Goal: Information Seeking & Learning: Learn about a topic

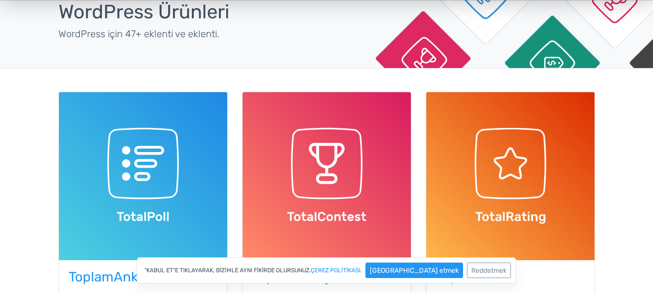
scroll to position [48, 0]
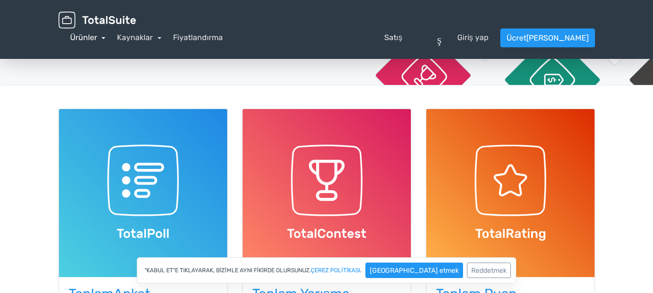
click at [106, 33] on link "Ürünler" at bounding box center [88, 37] width 36 height 9
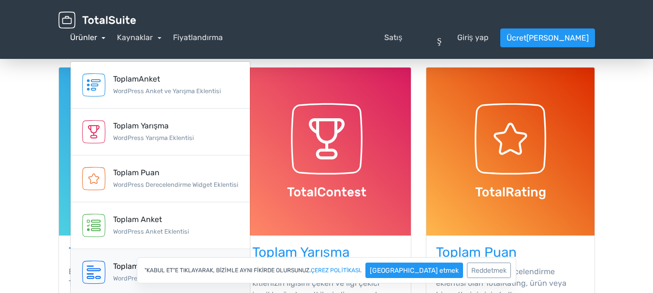
scroll to position [145, 0]
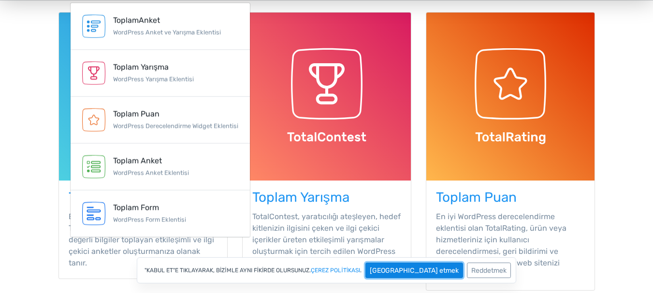
click at [419, 271] on font "Kabul etmek" at bounding box center [414, 271] width 89 height 8
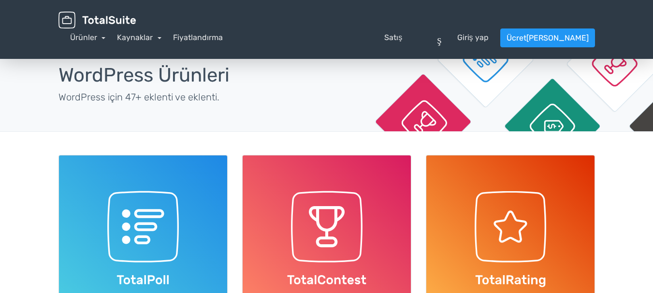
scroll to position [0, 0]
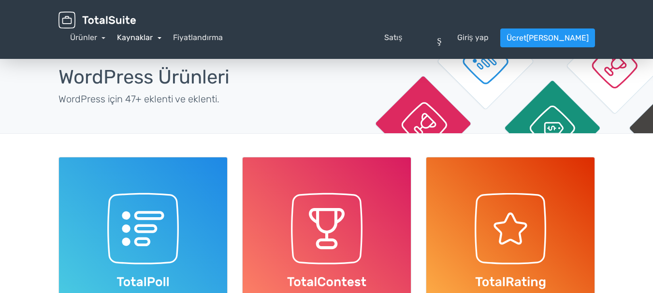
click at [161, 33] on link "Kaynaklar" at bounding box center [139, 37] width 44 height 9
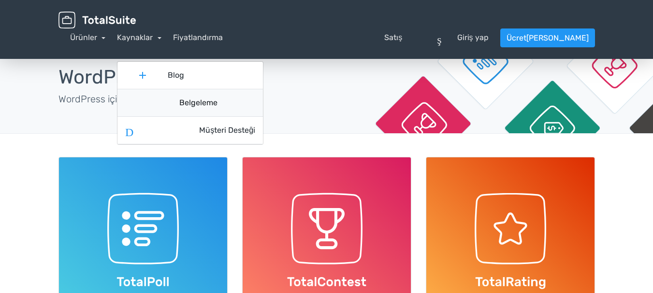
click at [217, 98] on font "Belgeleme" at bounding box center [198, 102] width 38 height 9
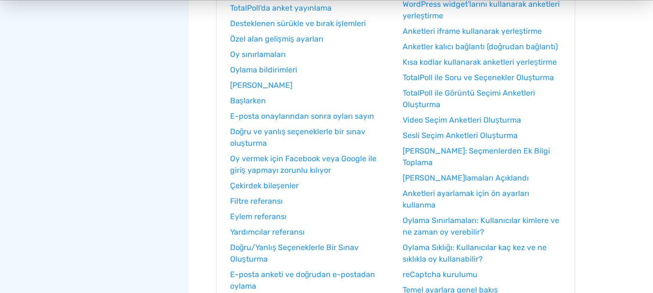
scroll to position [242, 0]
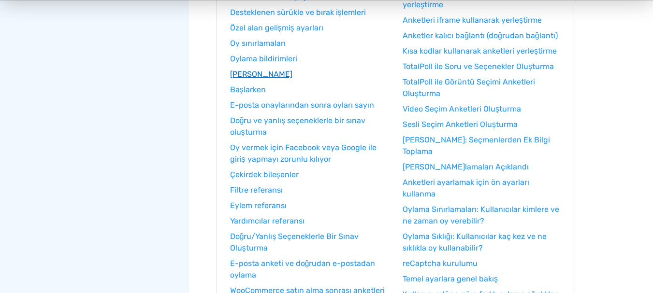
click at [257, 72] on font "Anket Göç Aracı" at bounding box center [261, 74] width 62 height 9
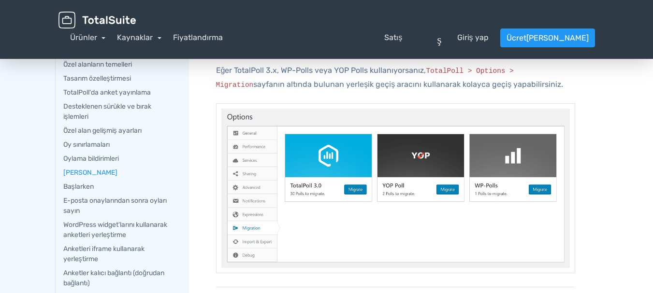
scroll to position [97, 0]
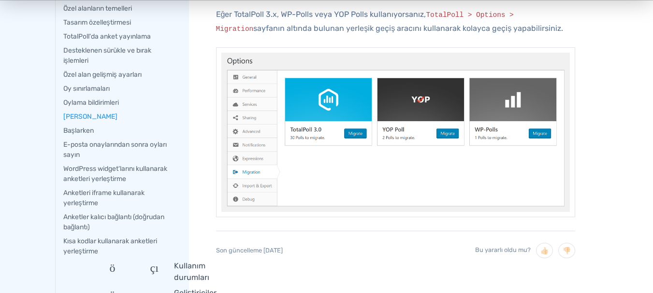
click at [449, 132] on img at bounding box center [395, 132] width 359 height 170
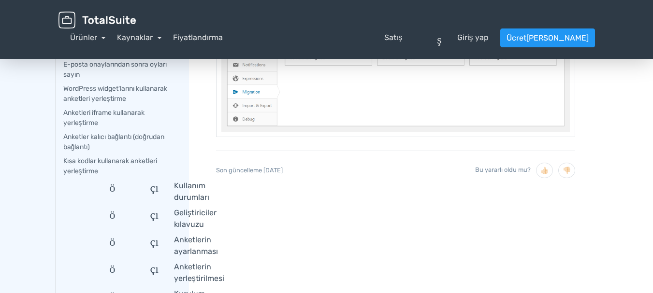
scroll to position [0, 0]
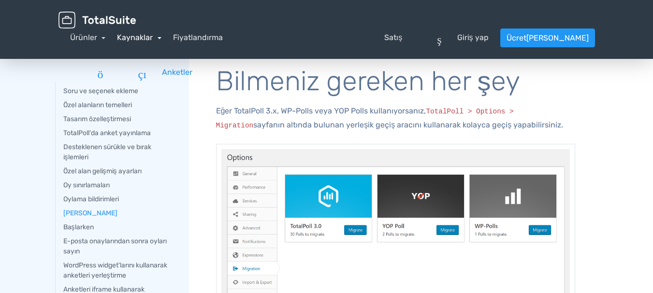
click at [161, 33] on link "Kaynaklar" at bounding box center [139, 37] width 44 height 9
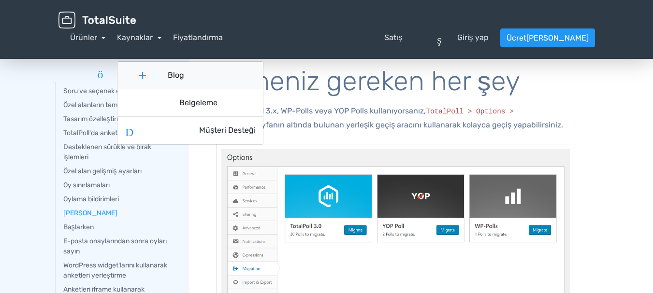
click at [184, 71] on font "Blog" at bounding box center [176, 75] width 16 height 9
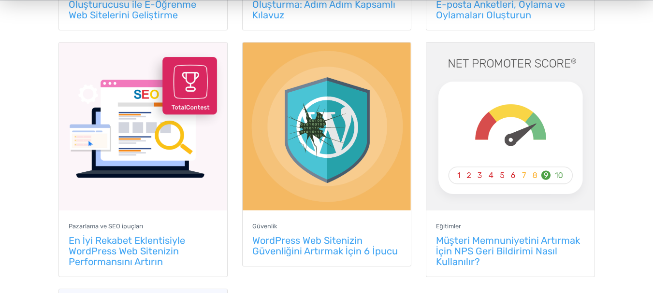
scroll to position [677, 0]
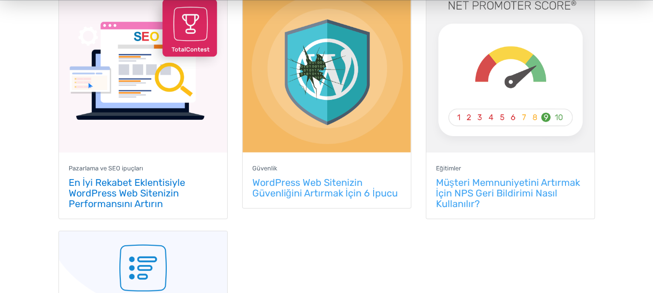
click at [145, 193] on font "En İyi Rekabet Eklentisiyle WordPress Web Sitenizin Performansını Artırın" at bounding box center [127, 193] width 117 height 33
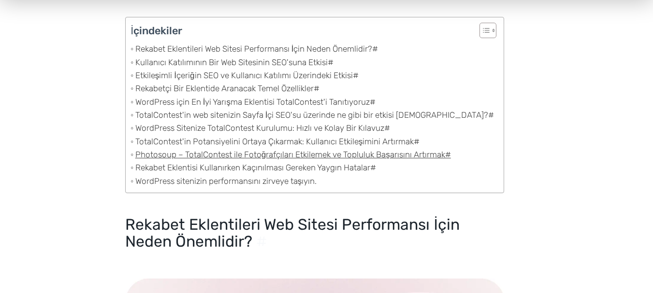
scroll to position [677, 0]
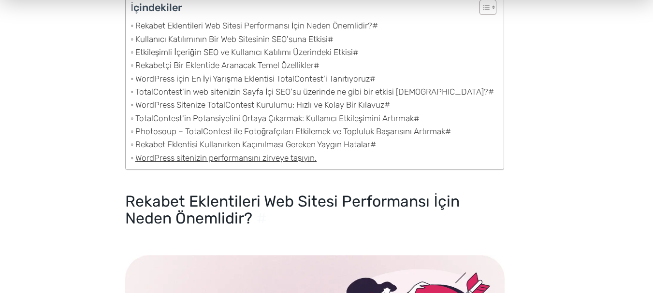
click at [255, 153] on font "WordPress sitenizin performansını zirveye taşıyın." at bounding box center [226, 158] width 182 height 10
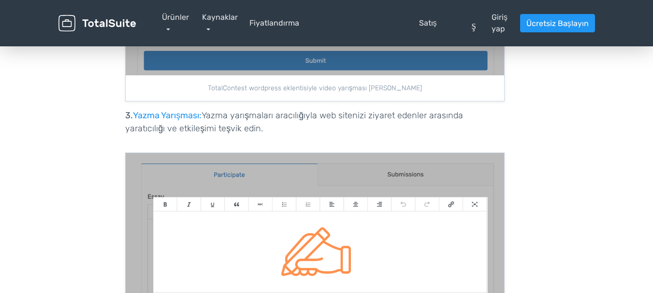
scroll to position [6359, 0]
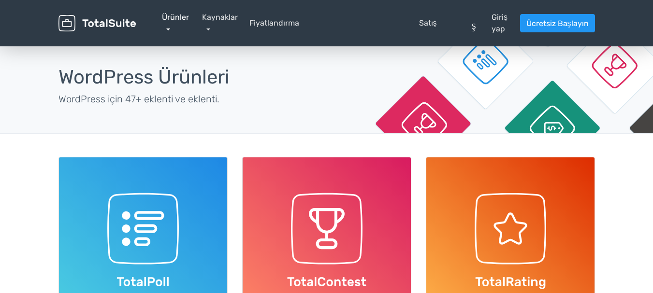
click at [169, 28] on link "Ürünler" at bounding box center [175, 23] width 27 height 21
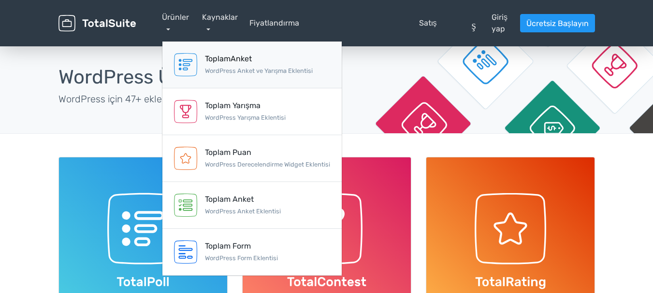
click at [192, 56] on img at bounding box center [185, 64] width 23 height 23
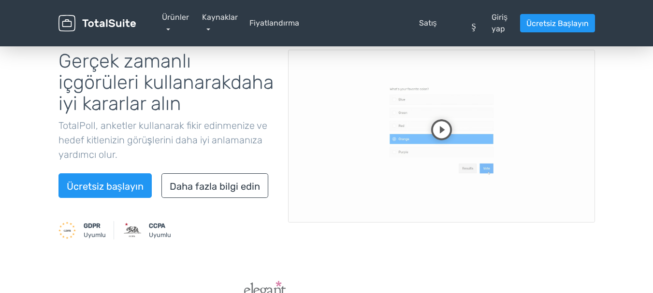
scroll to position [145, 0]
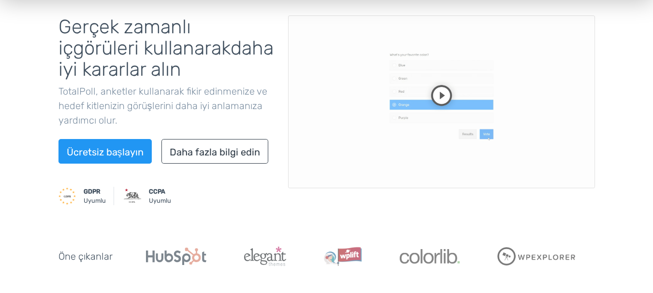
click at [446, 98] on video at bounding box center [441, 101] width 307 height 173
click at [452, 98] on video at bounding box center [441, 101] width 307 height 173
click at [456, 121] on video at bounding box center [441, 101] width 307 height 173
click at [360, 105] on video at bounding box center [441, 101] width 307 height 173
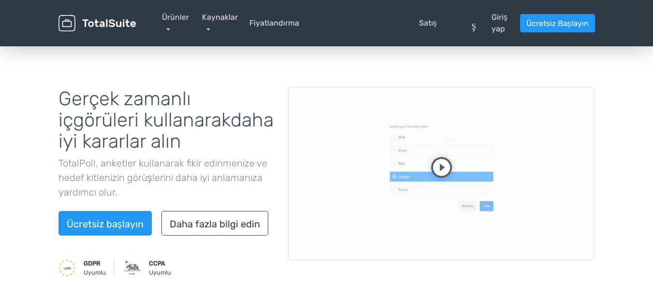
scroll to position [97, 0]
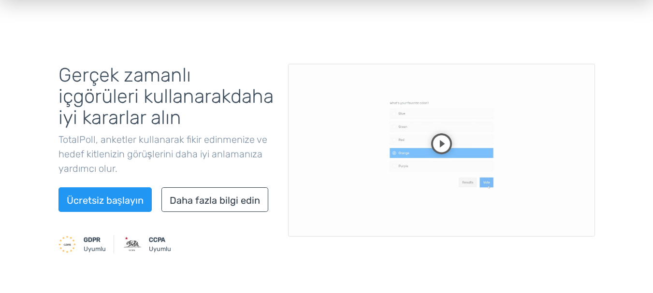
click at [391, 160] on video at bounding box center [441, 150] width 307 height 173
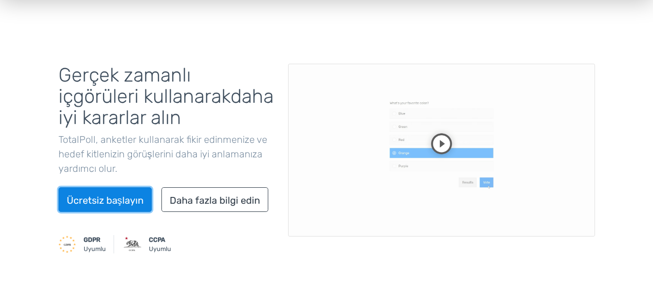
click at [131, 199] on font "Ücretsiz başlayın" at bounding box center [105, 201] width 77 height 12
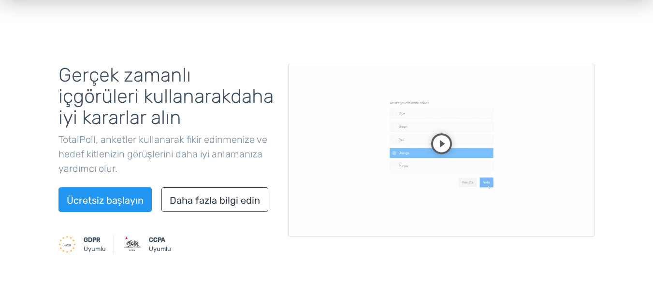
scroll to position [97, 0]
